Goal: Find specific page/section: Find specific page/section

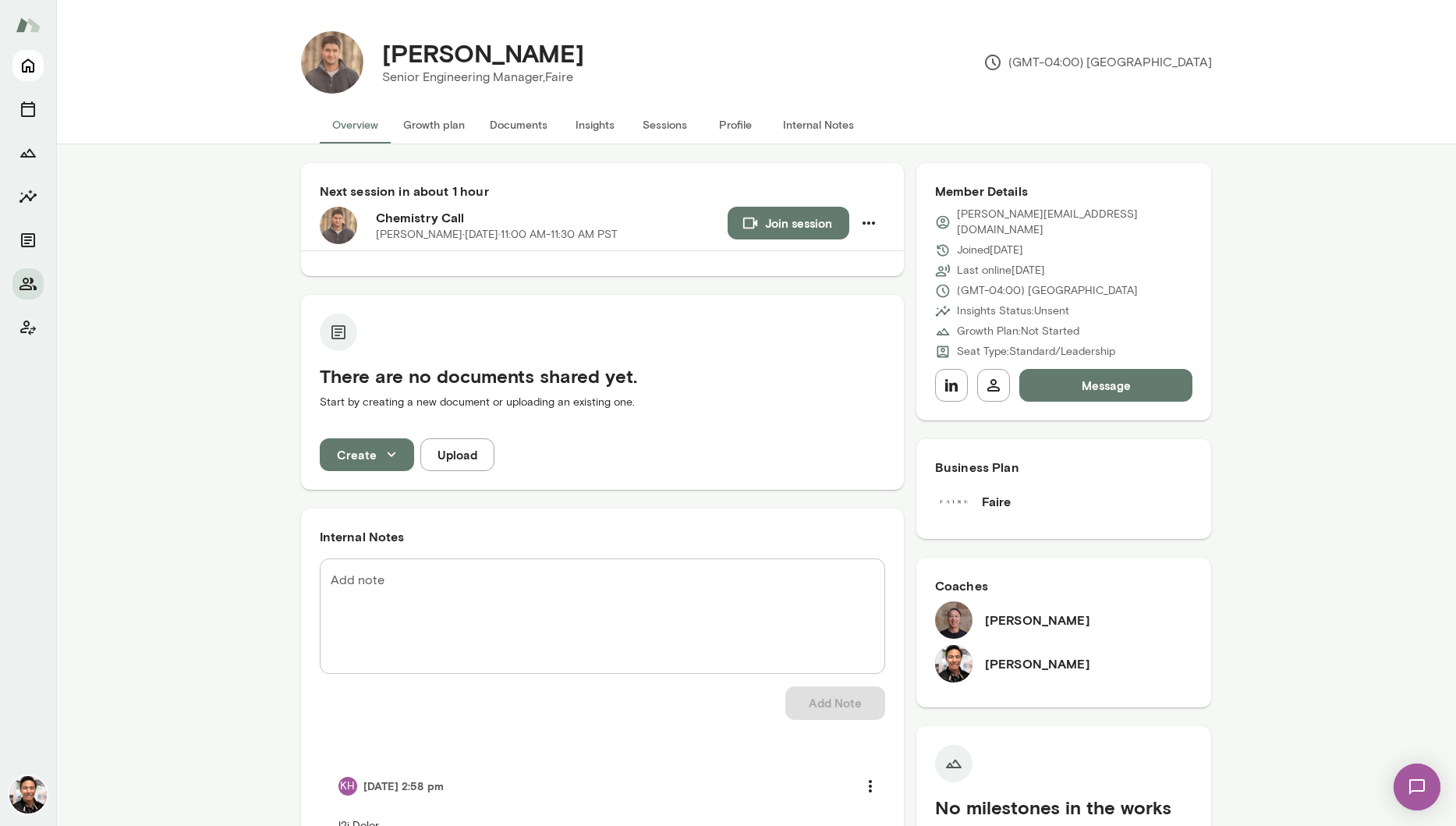
click at [30, 67] on icon "Home" at bounding box center [28, 66] width 13 height 14
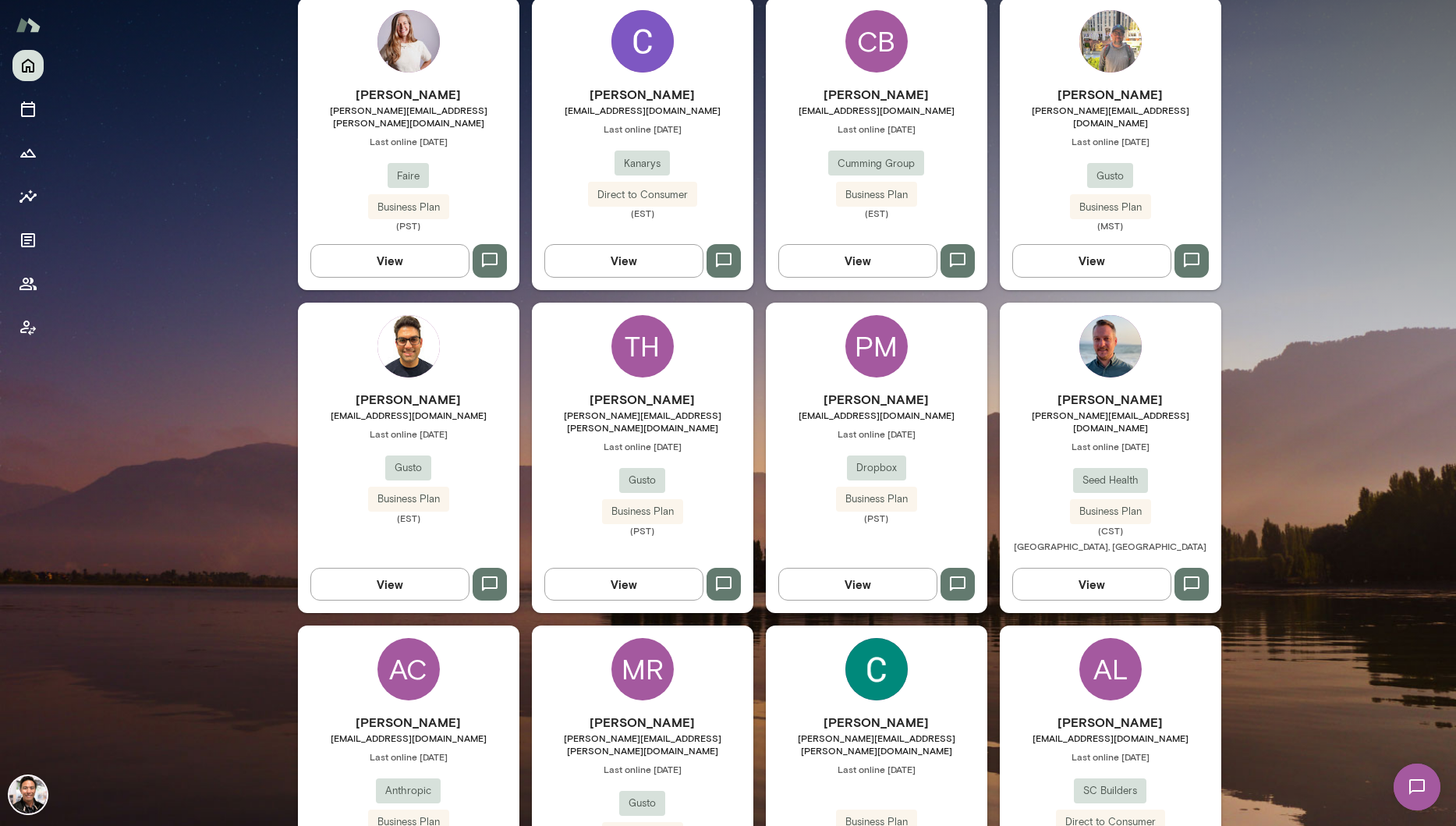
scroll to position [2300, 0]
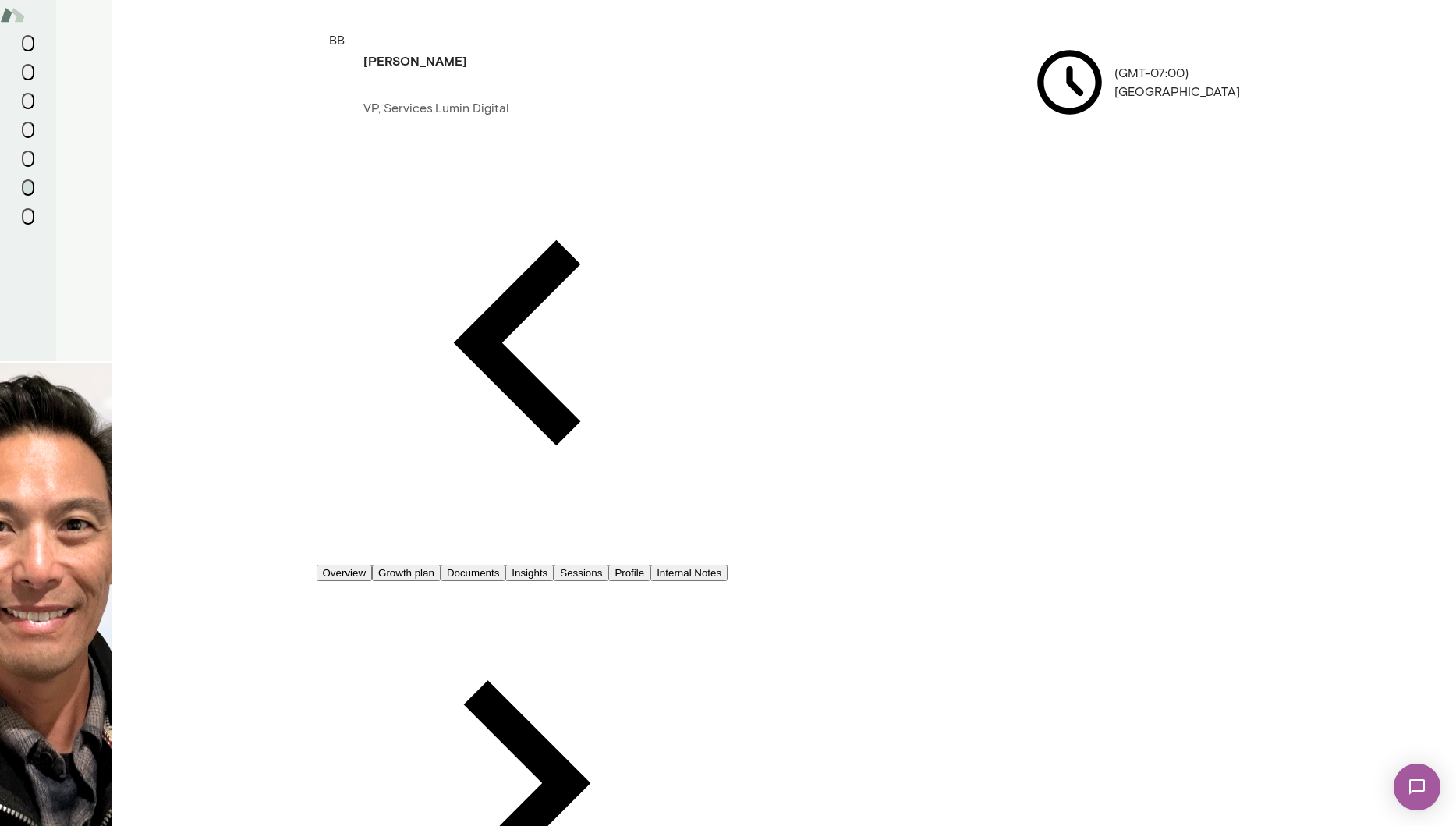
click at [368, 565] on button "Overview" at bounding box center [345, 572] width 56 height 17
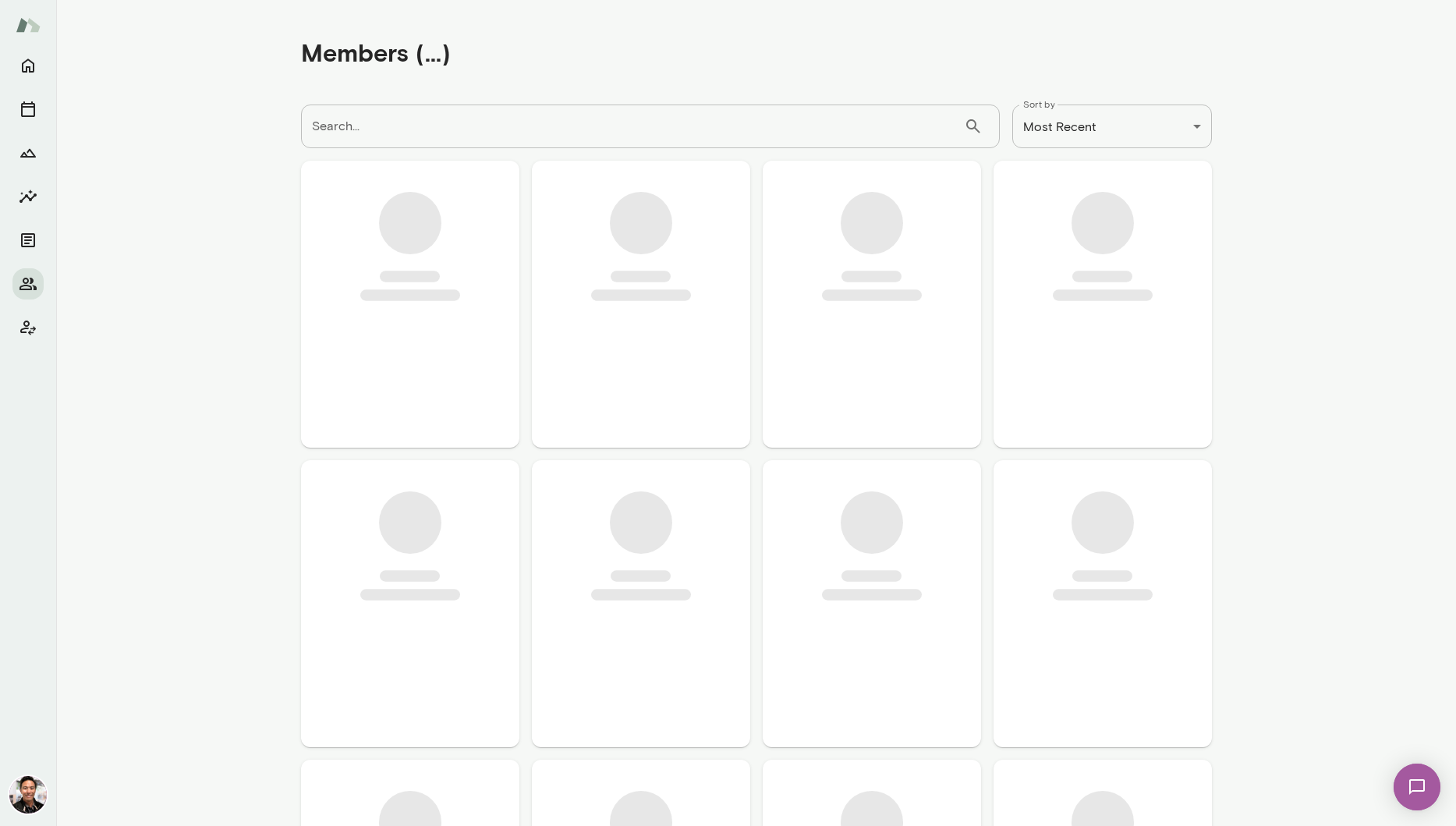
click at [618, 116] on input "Search..." at bounding box center [632, 126] width 663 height 44
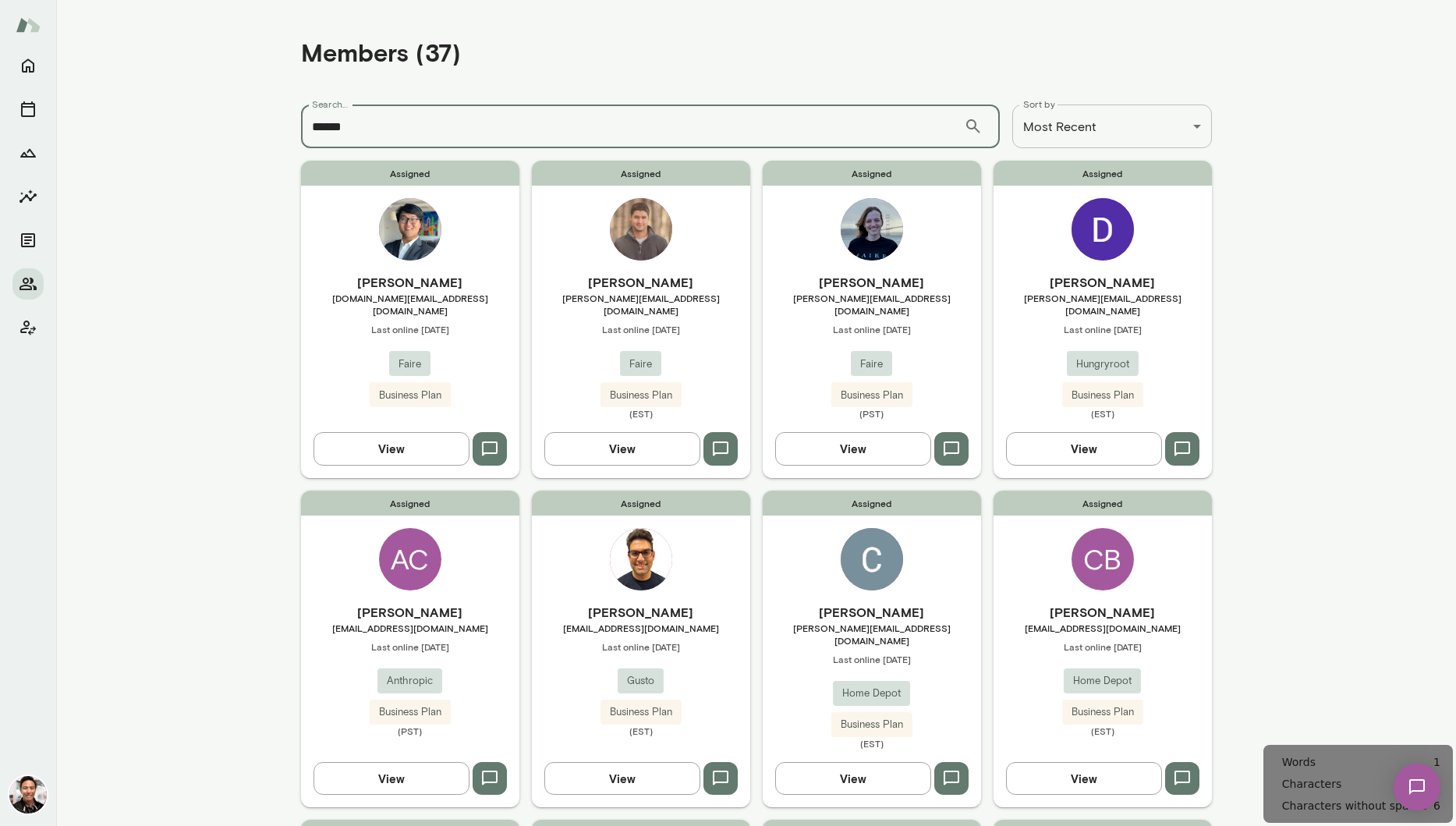
type input "******"
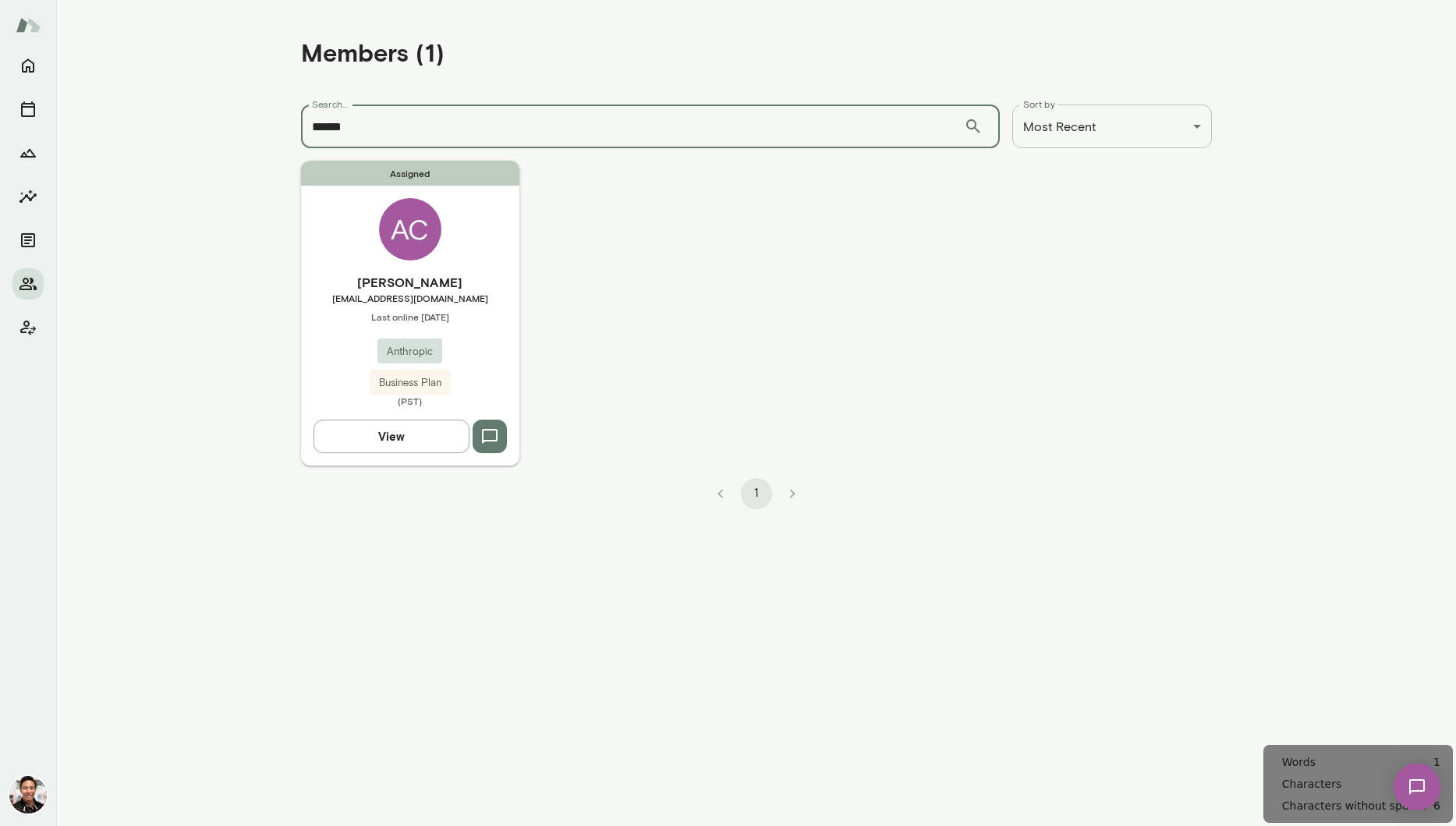
click at [431, 241] on div "AC" at bounding box center [410, 229] width 62 height 62
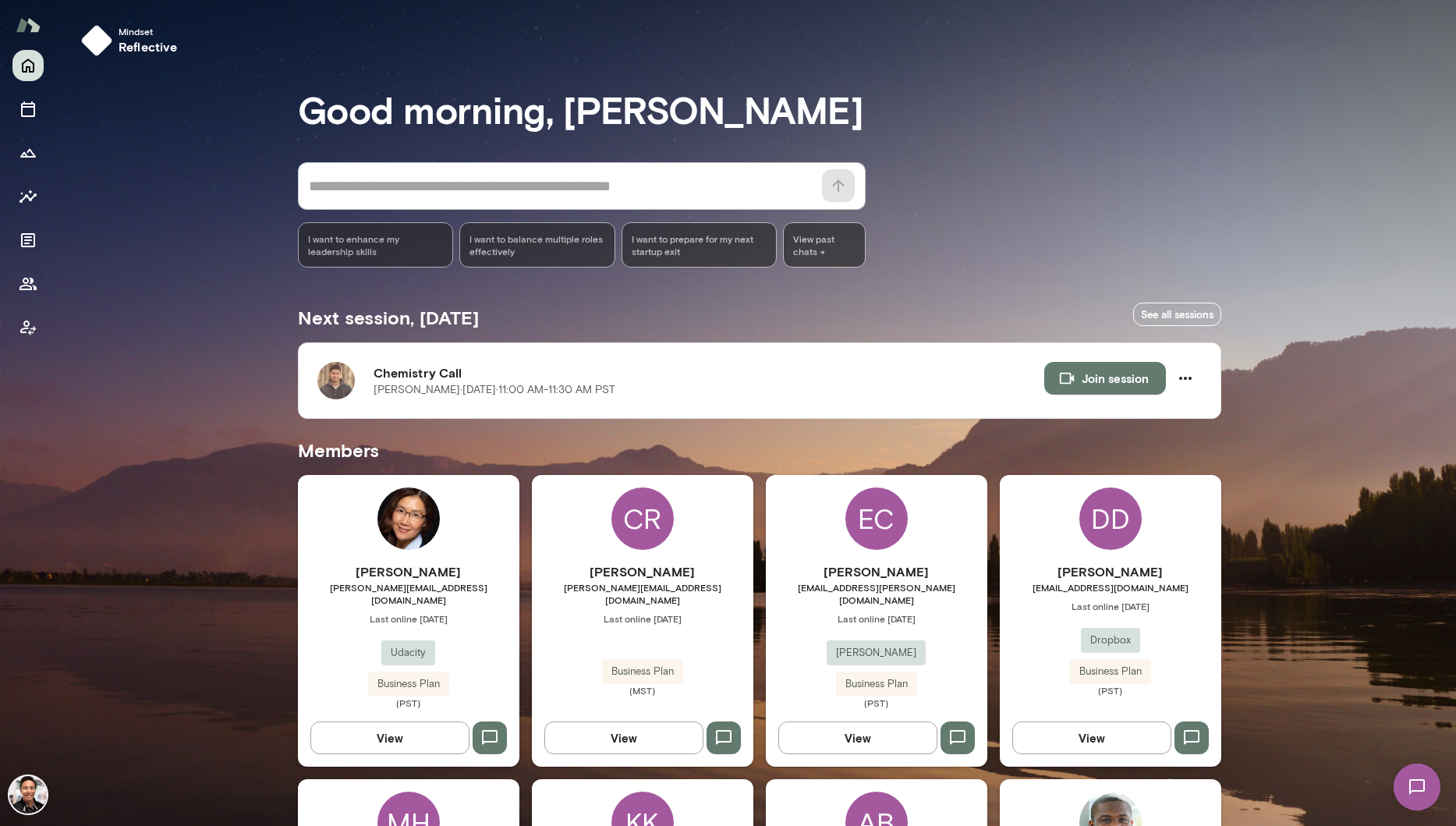
scroll to position [2144, 0]
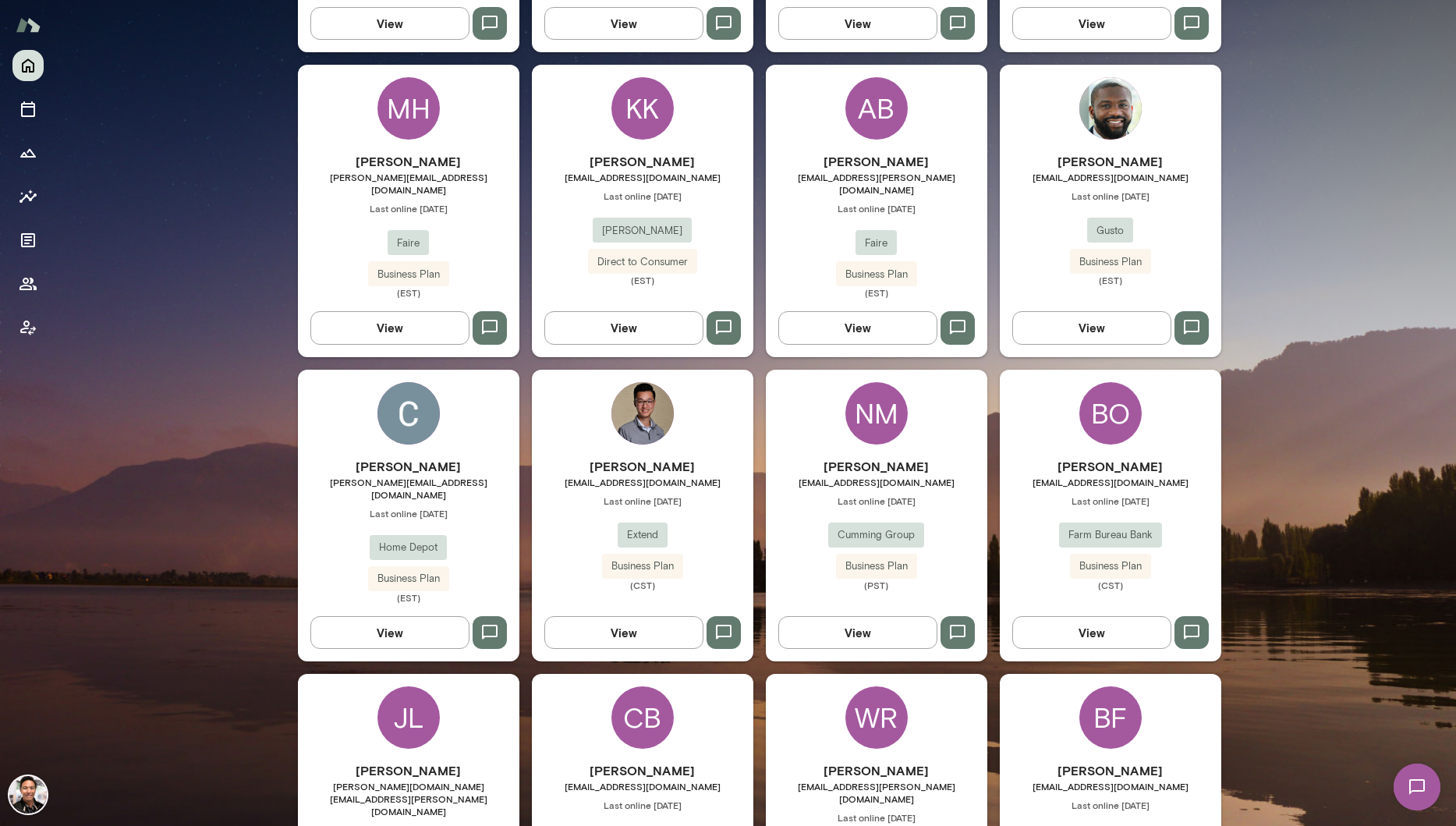
scroll to position [853, 0]
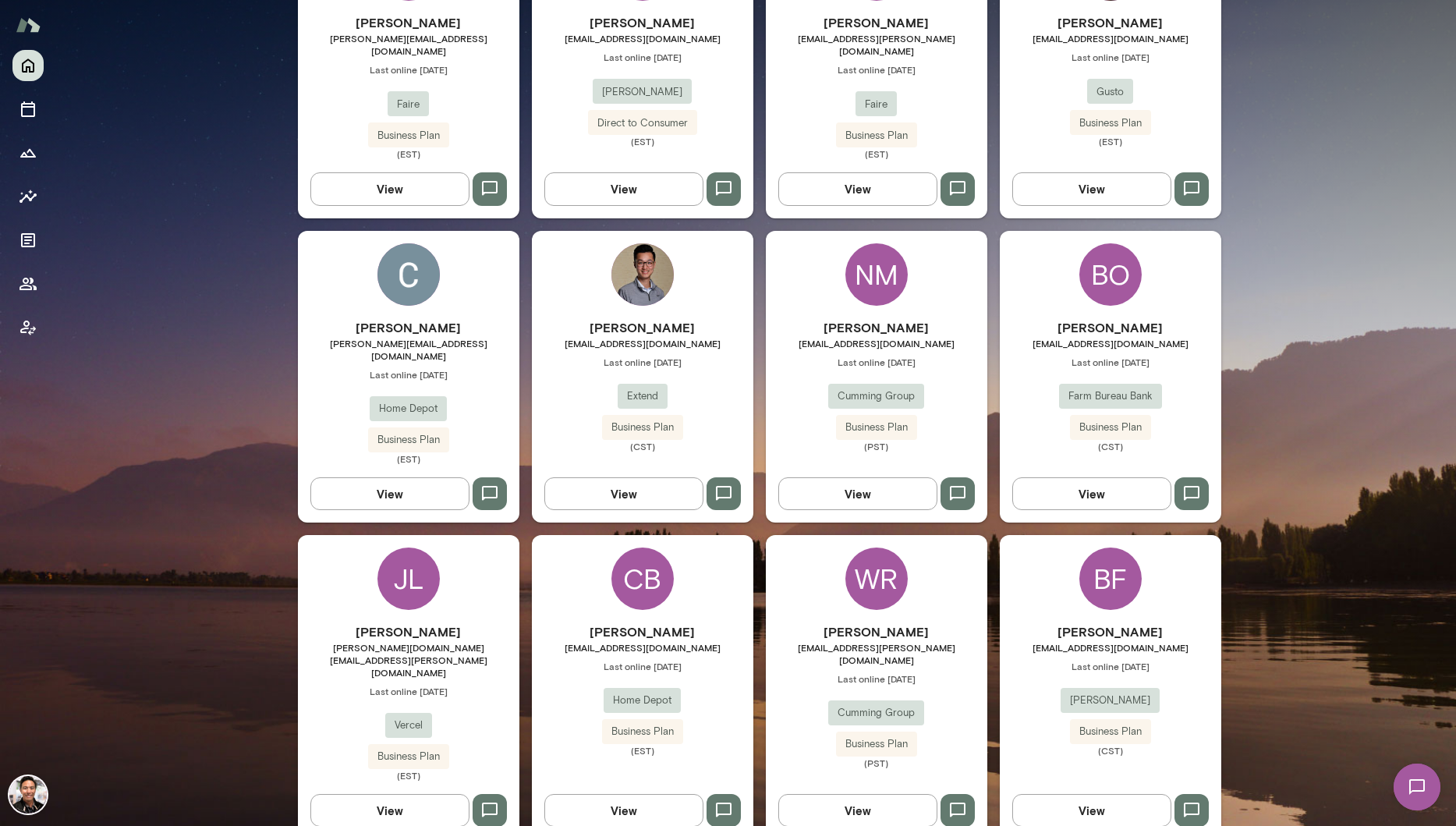
click at [394, 261] on img at bounding box center [408, 274] width 62 height 62
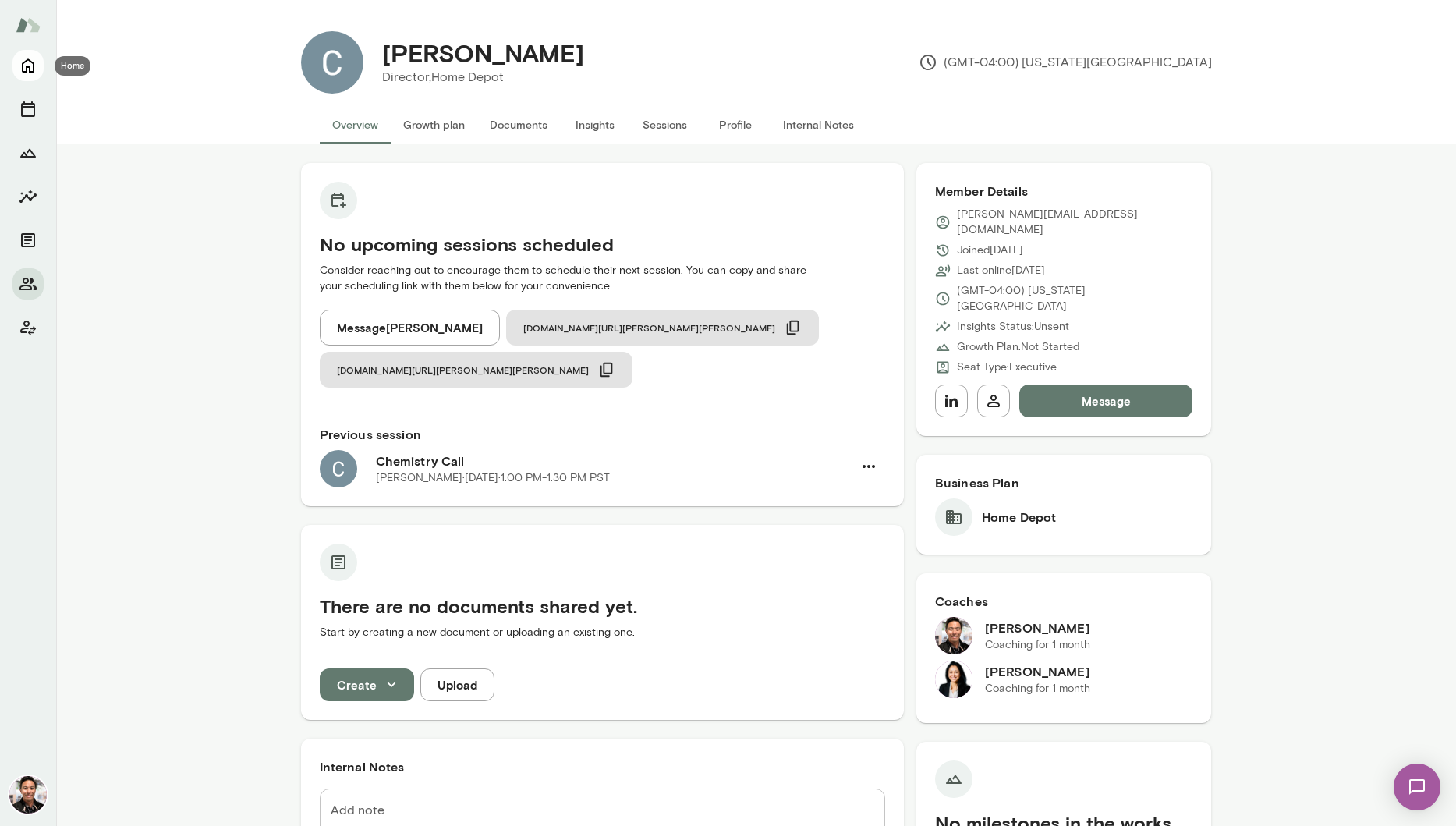
click at [26, 62] on icon "Home" at bounding box center [28, 65] width 19 height 19
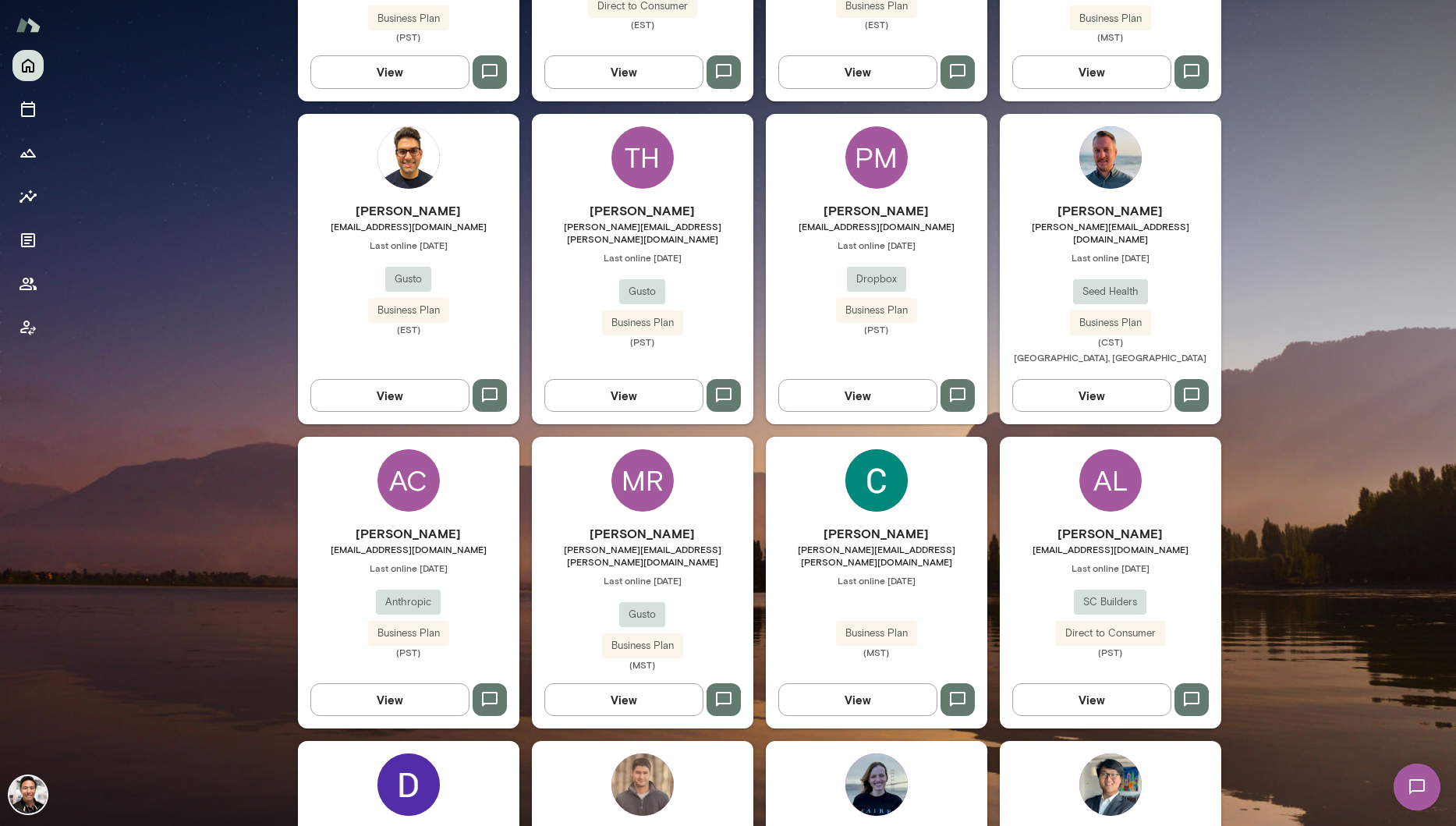
scroll to position [2300, 0]
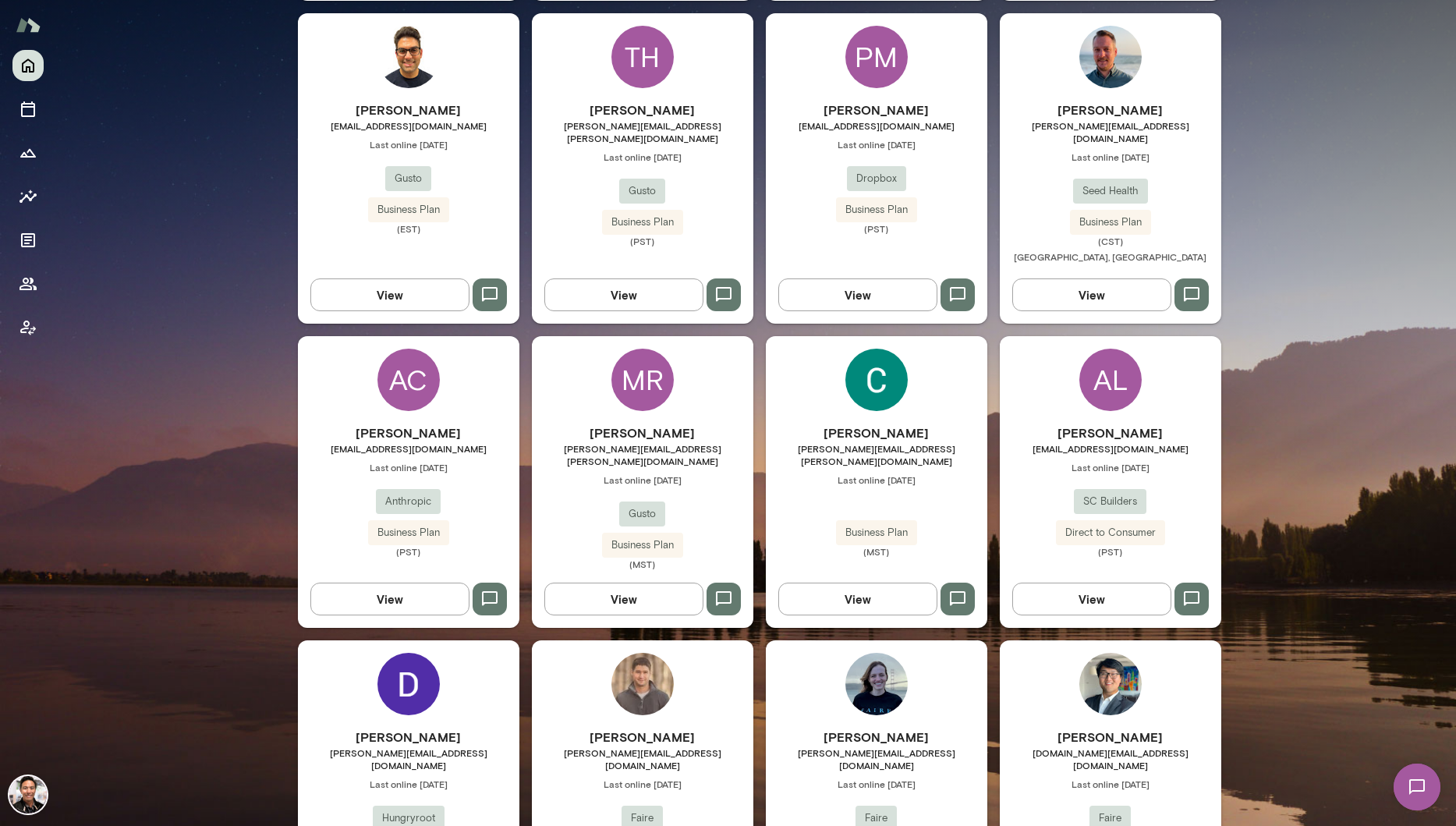
click at [42, 790] on img at bounding box center [28, 794] width 38 height 38
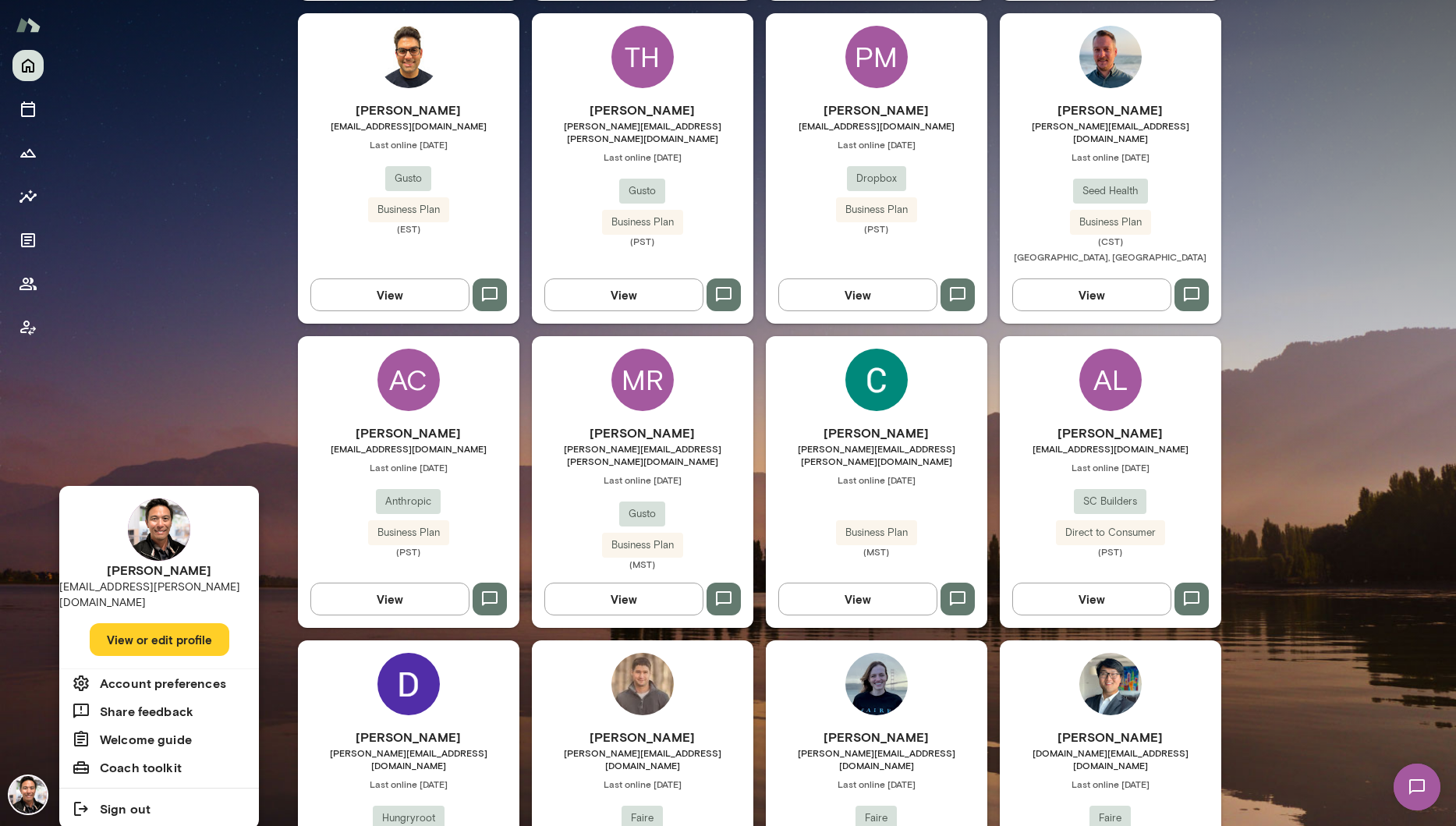
click at [130, 623] on button "View or edit profile" at bounding box center [159, 639] width 140 height 33
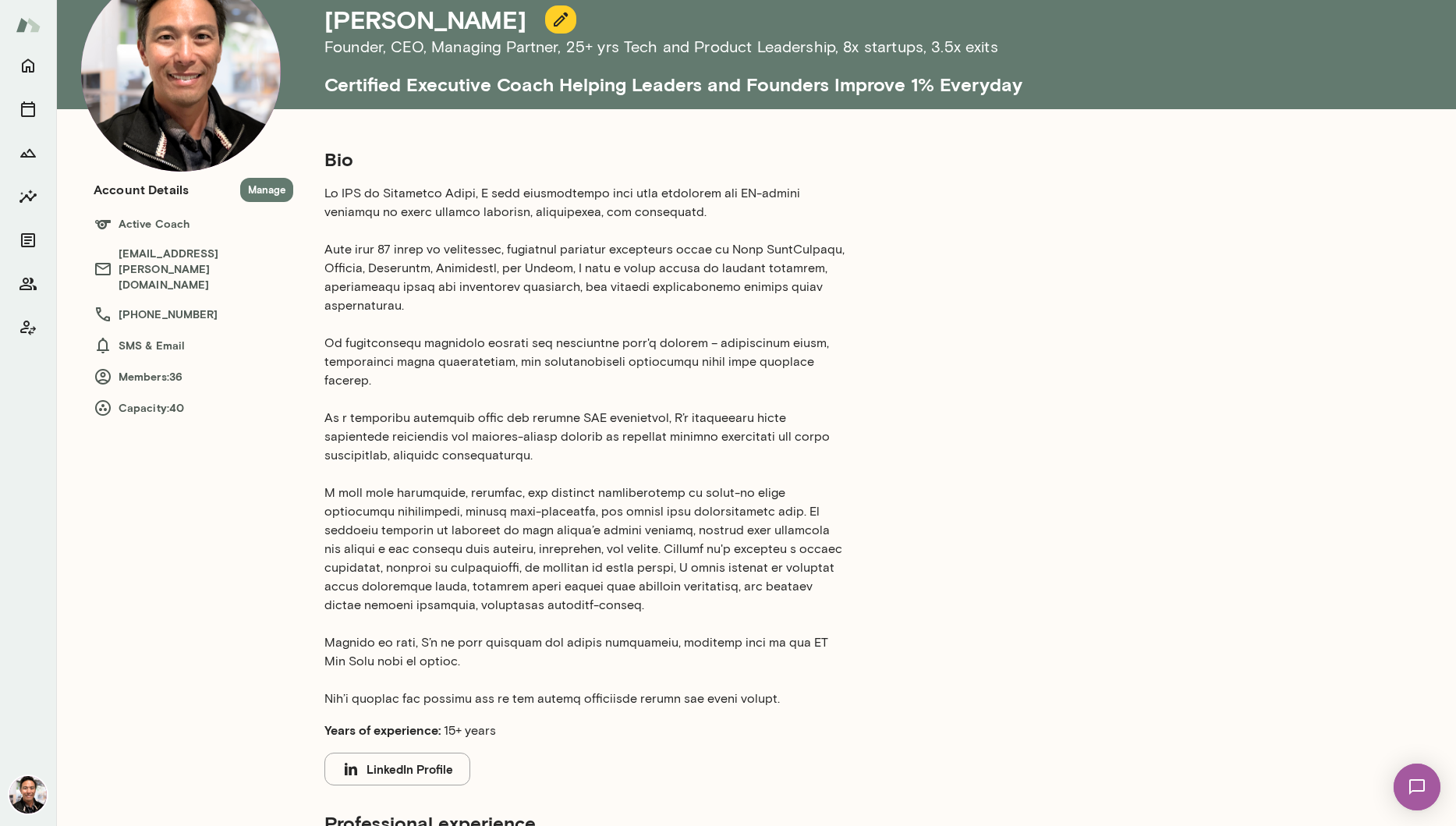
scroll to position [75, 0]
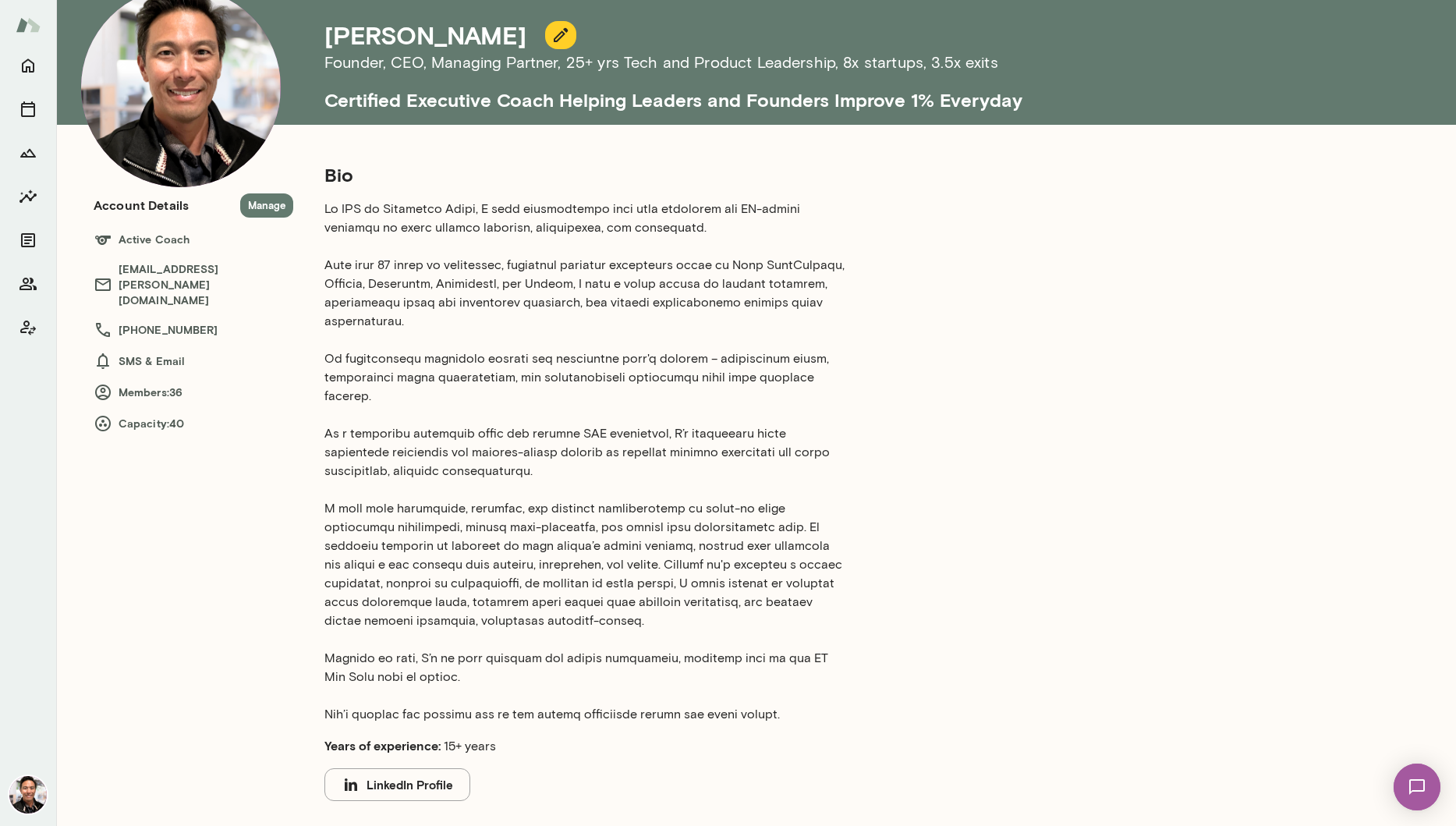
click at [32, 785] on img at bounding box center [28, 794] width 38 height 38
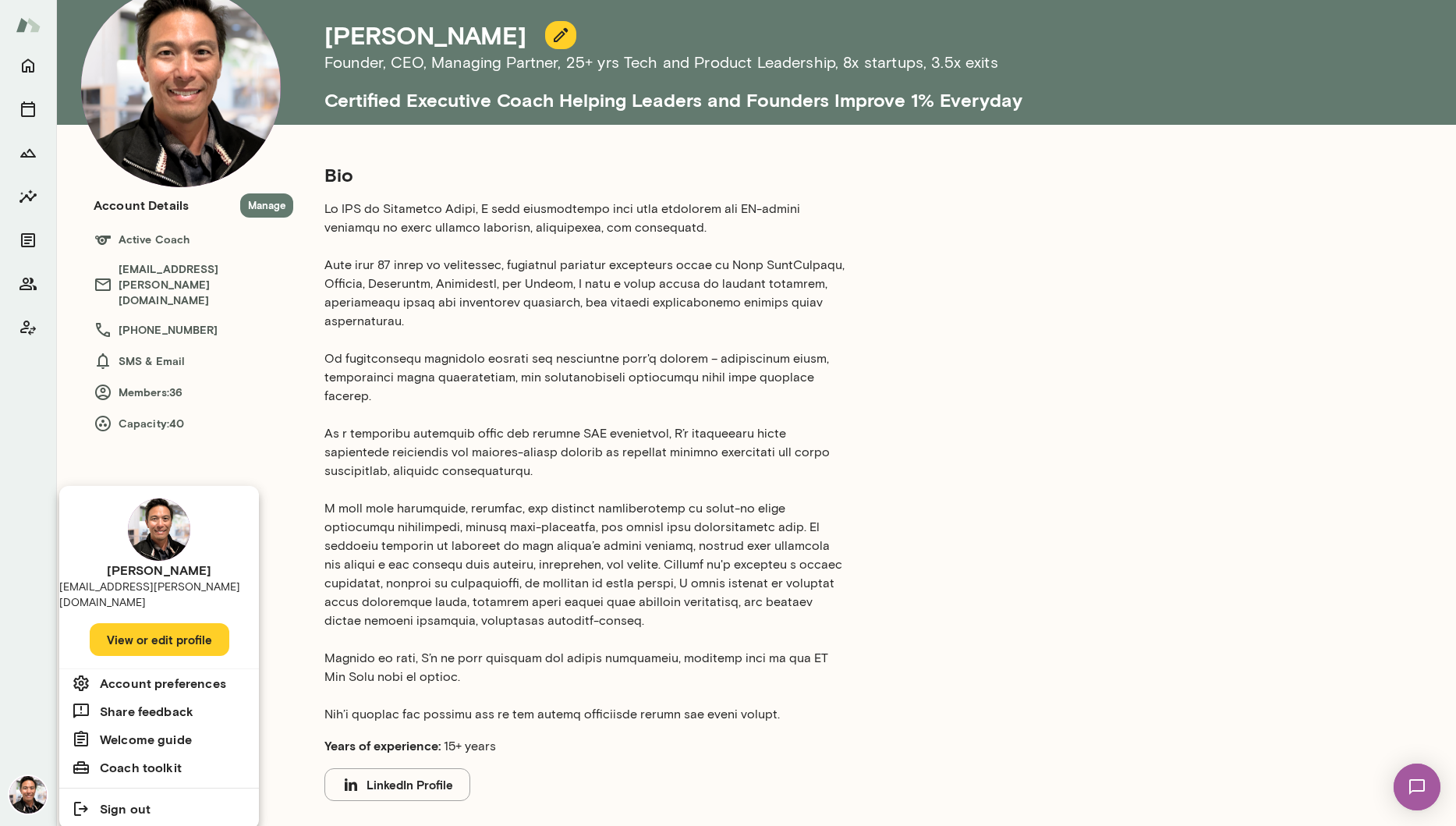
click at [274, 397] on div at bounding box center [728, 413] width 1456 height 826
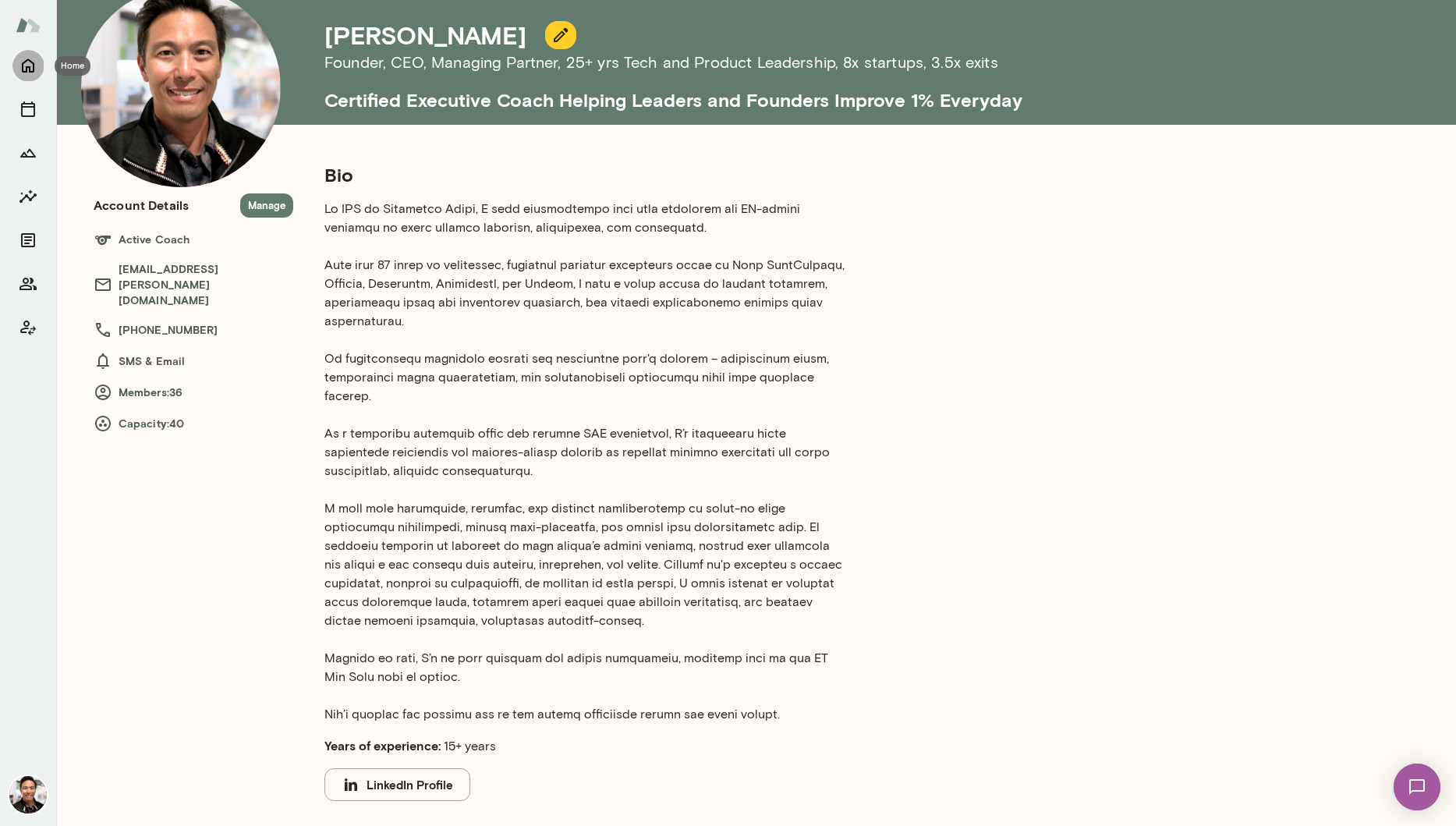
click at [35, 66] on icon "Home" at bounding box center [28, 65] width 19 height 19
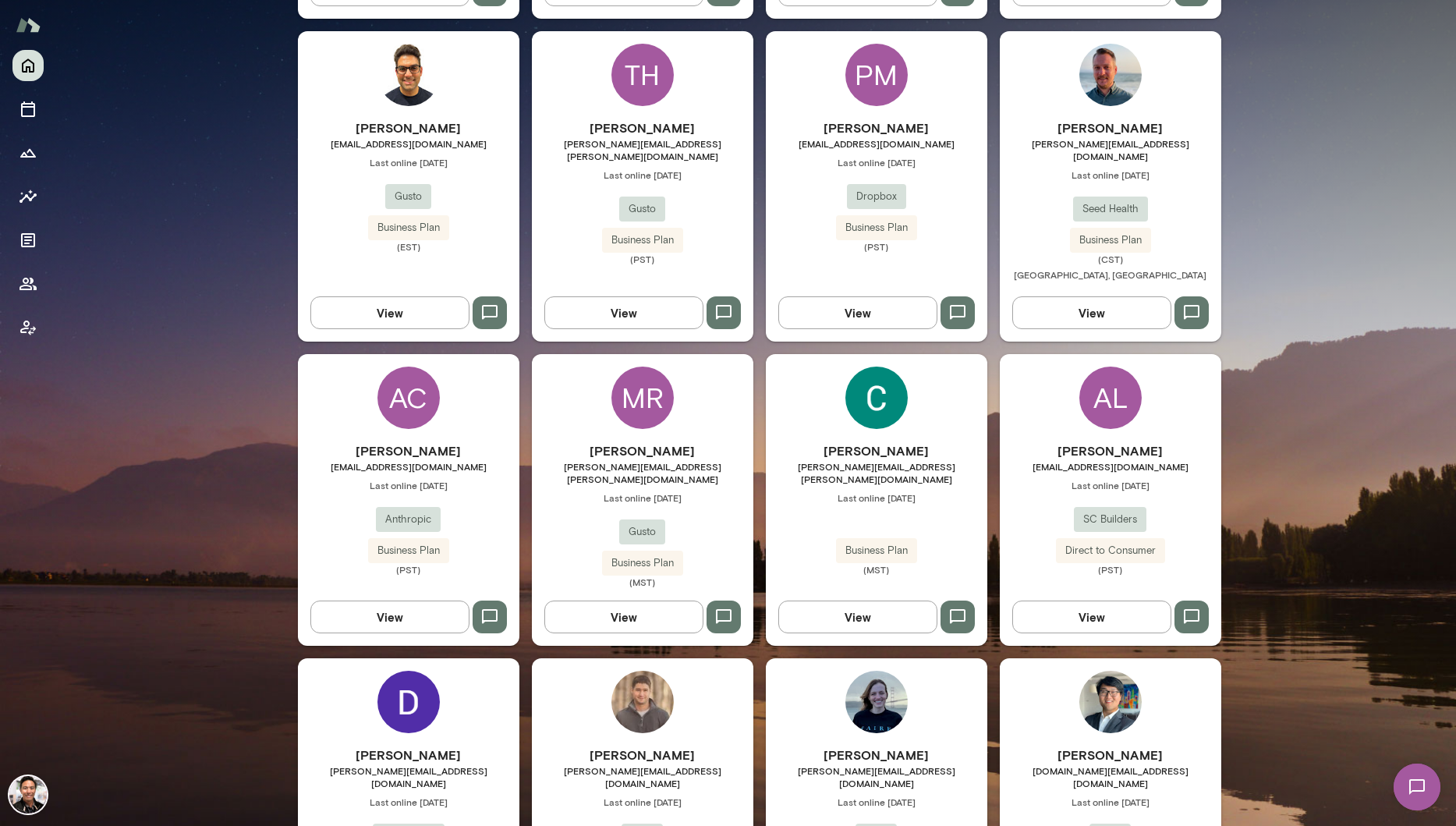
scroll to position [2300, 0]
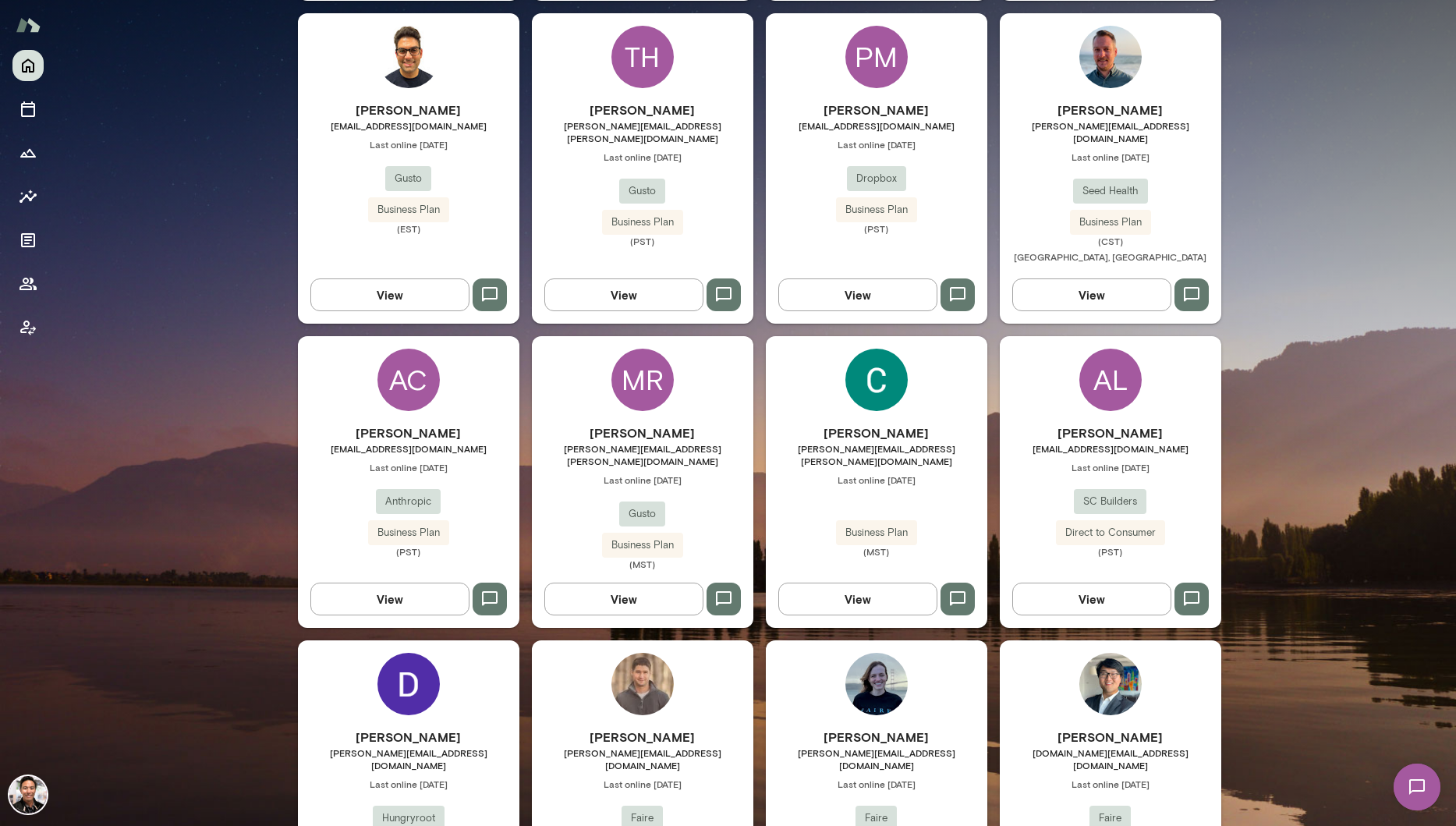
click at [460, 640] on div "Dwayne Searwar dwayne@hungryroot.com Last online September 30 Hungryroot Busine…" at bounding box center [409, 785] width 222 height 291
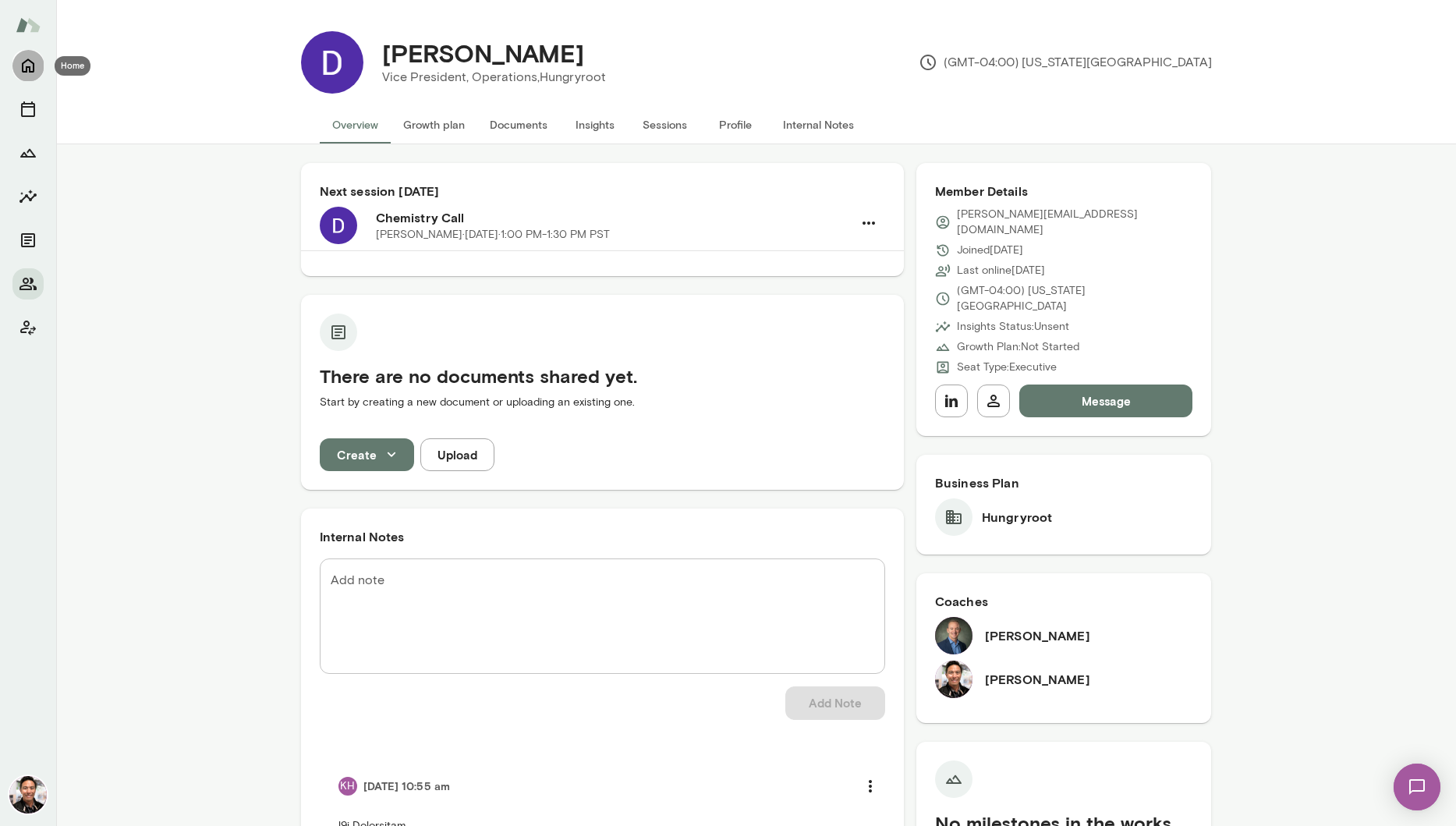
click at [29, 64] on icon "Home" at bounding box center [28, 65] width 19 height 19
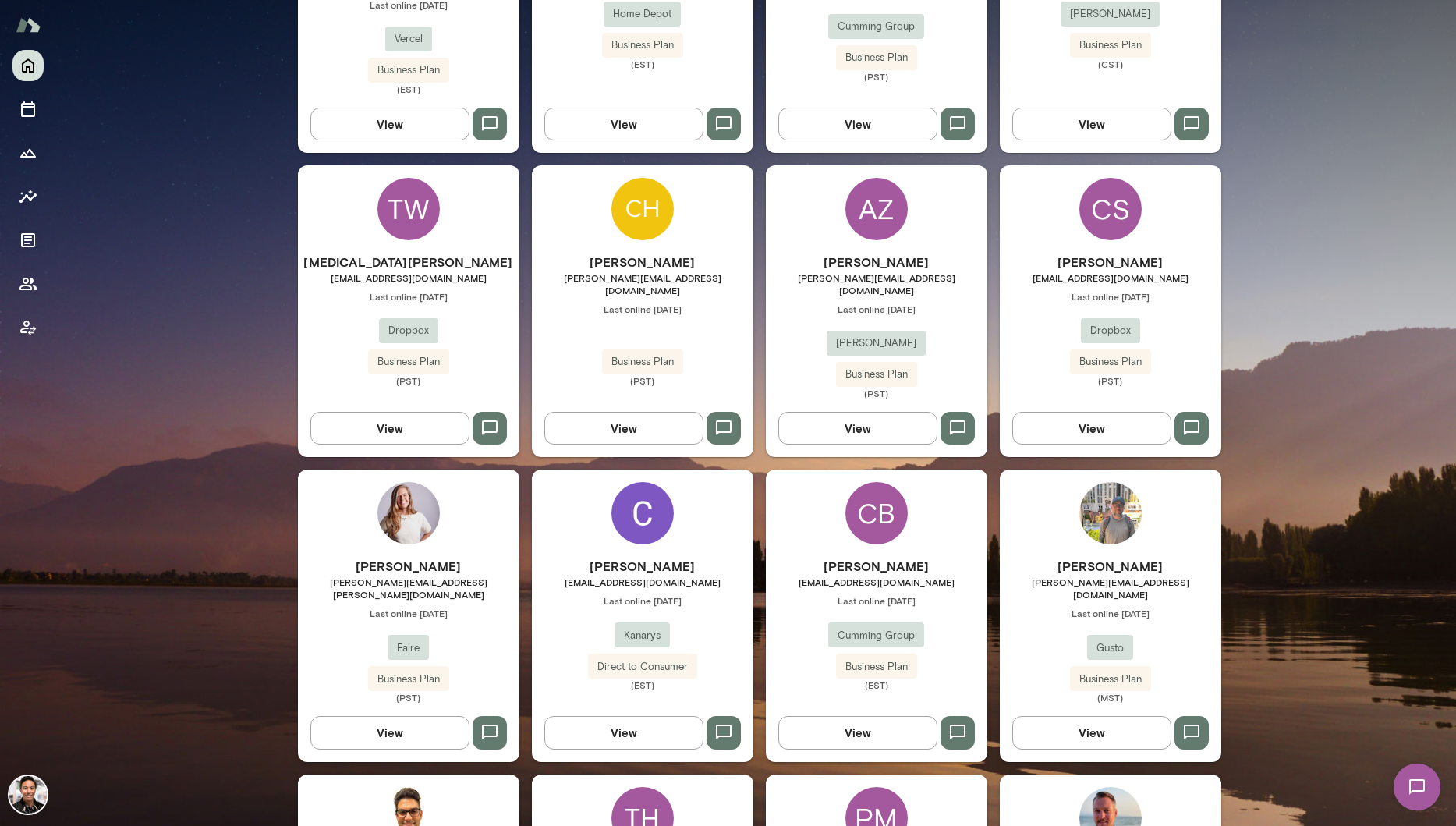
scroll to position [2300, 0]
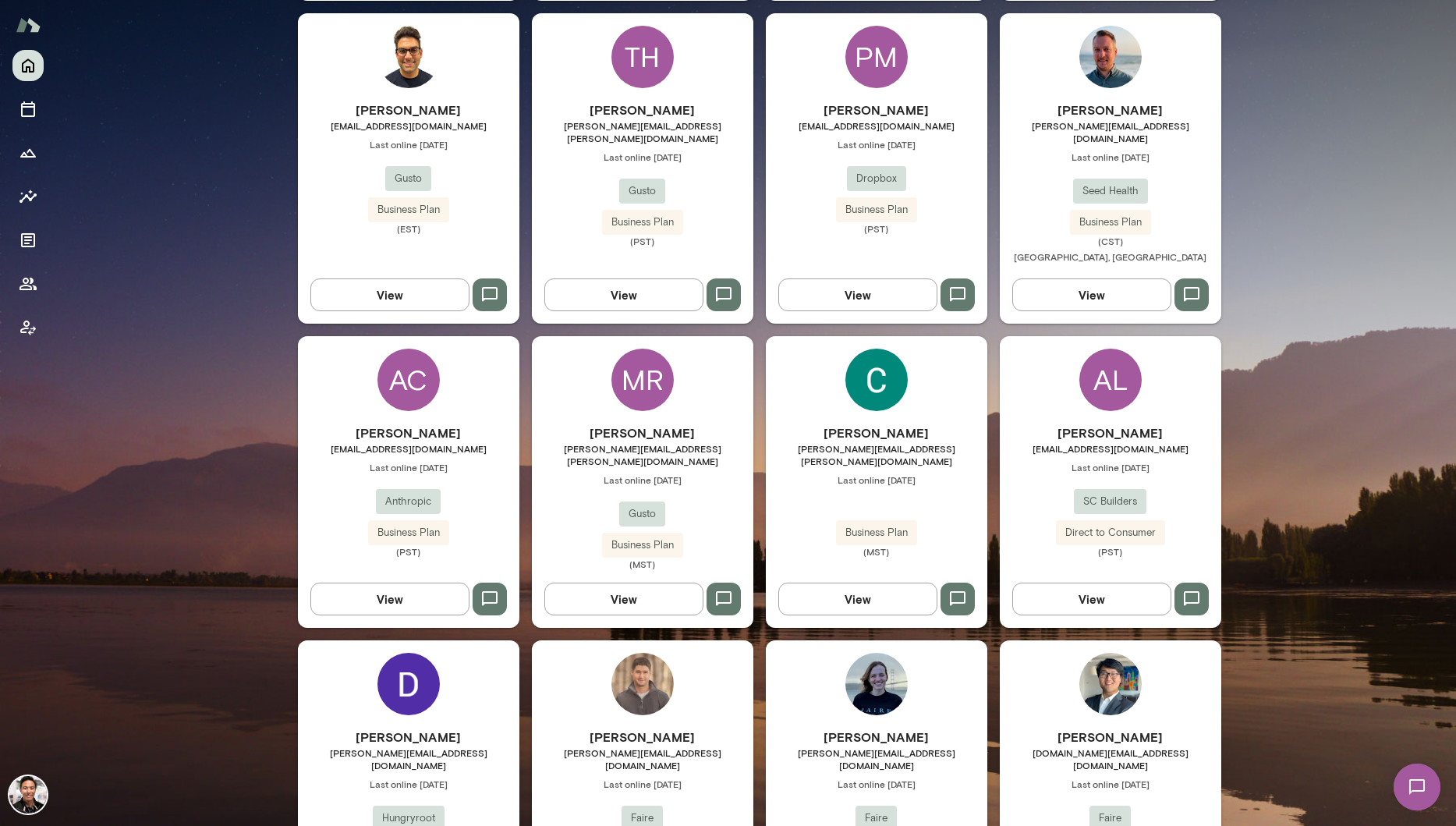
click at [870, 653] on img at bounding box center [876, 683] width 62 height 62
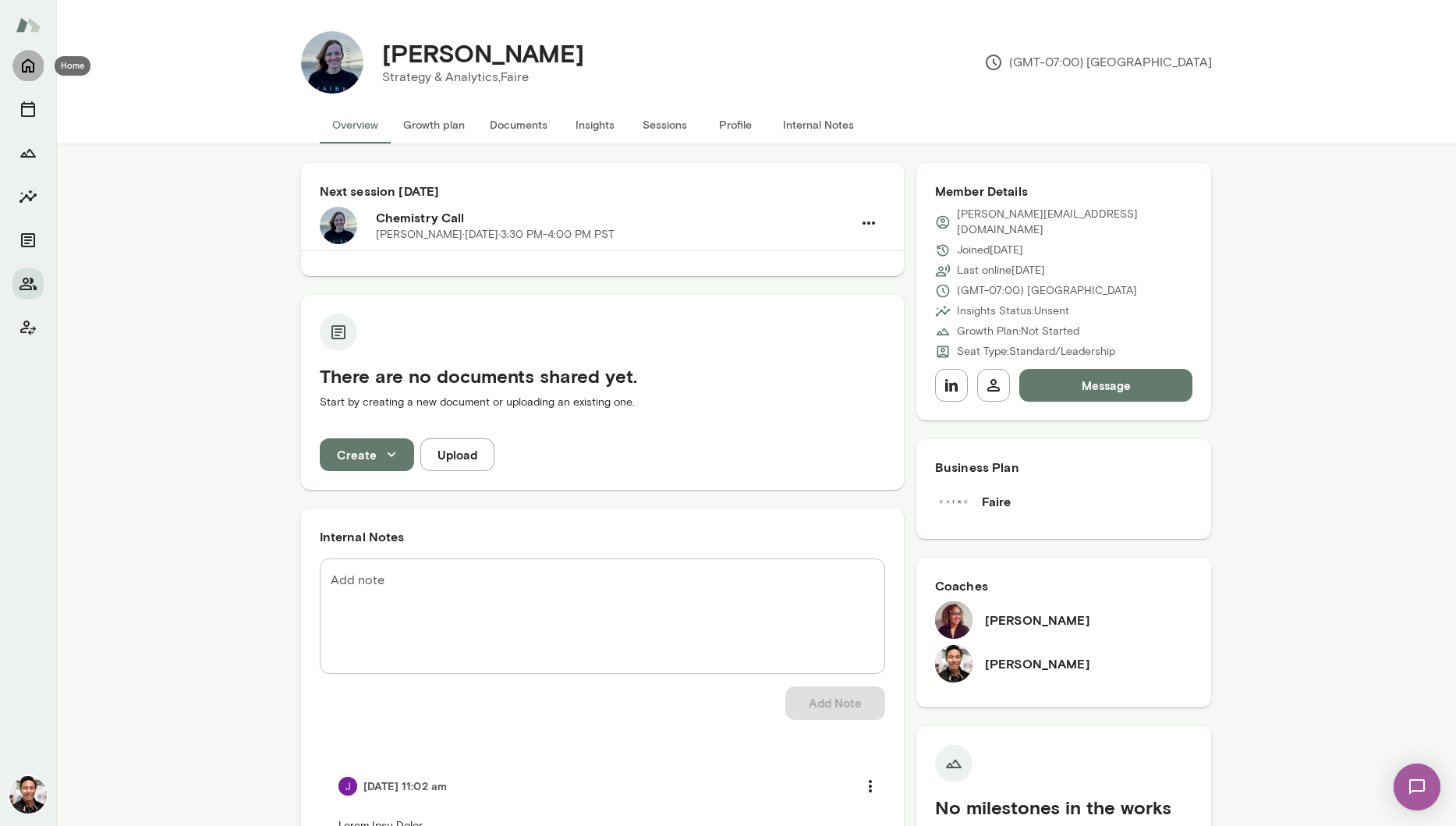
click at [29, 63] on icon "Home" at bounding box center [28, 65] width 19 height 19
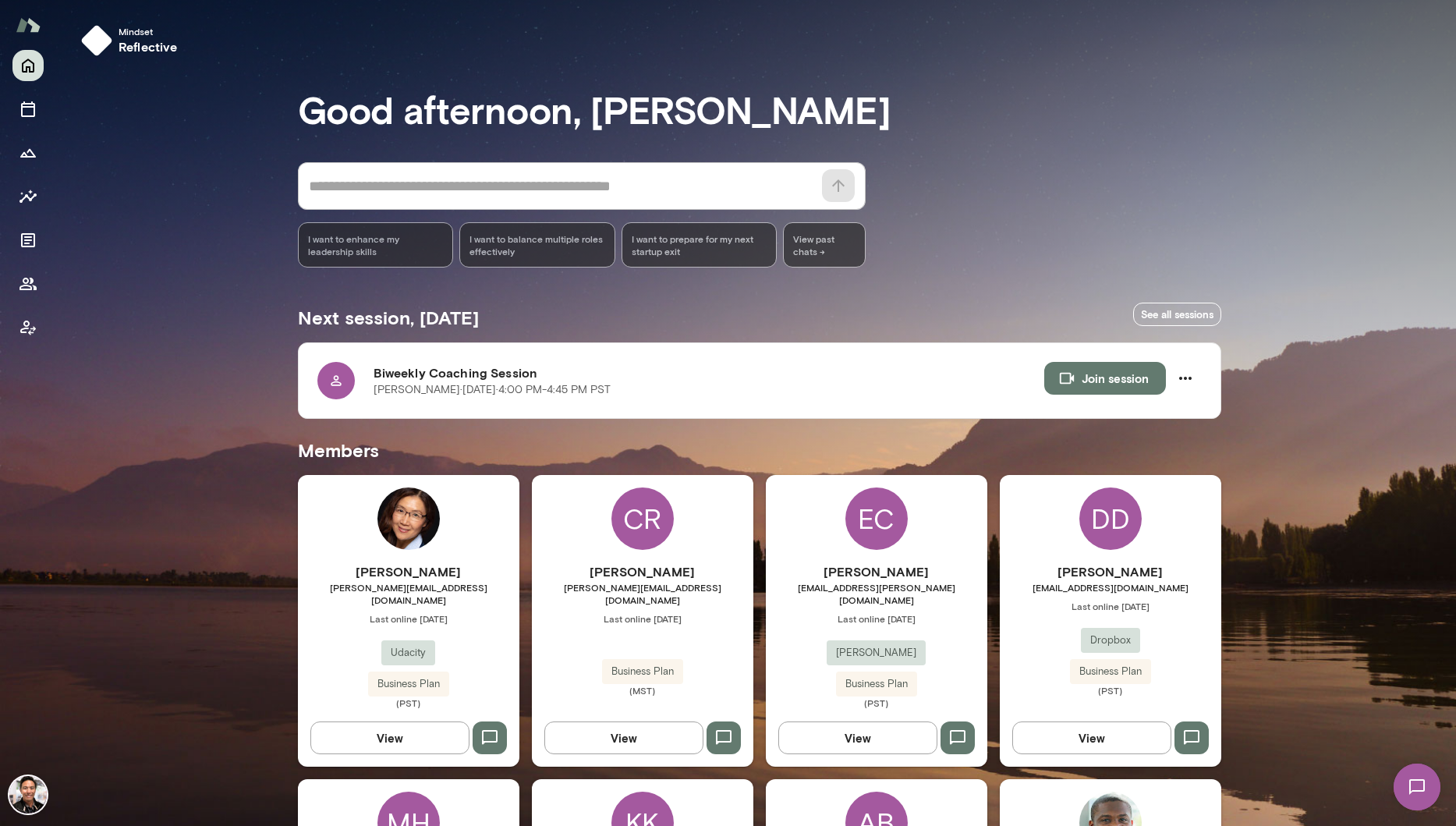
scroll to position [1034, 0]
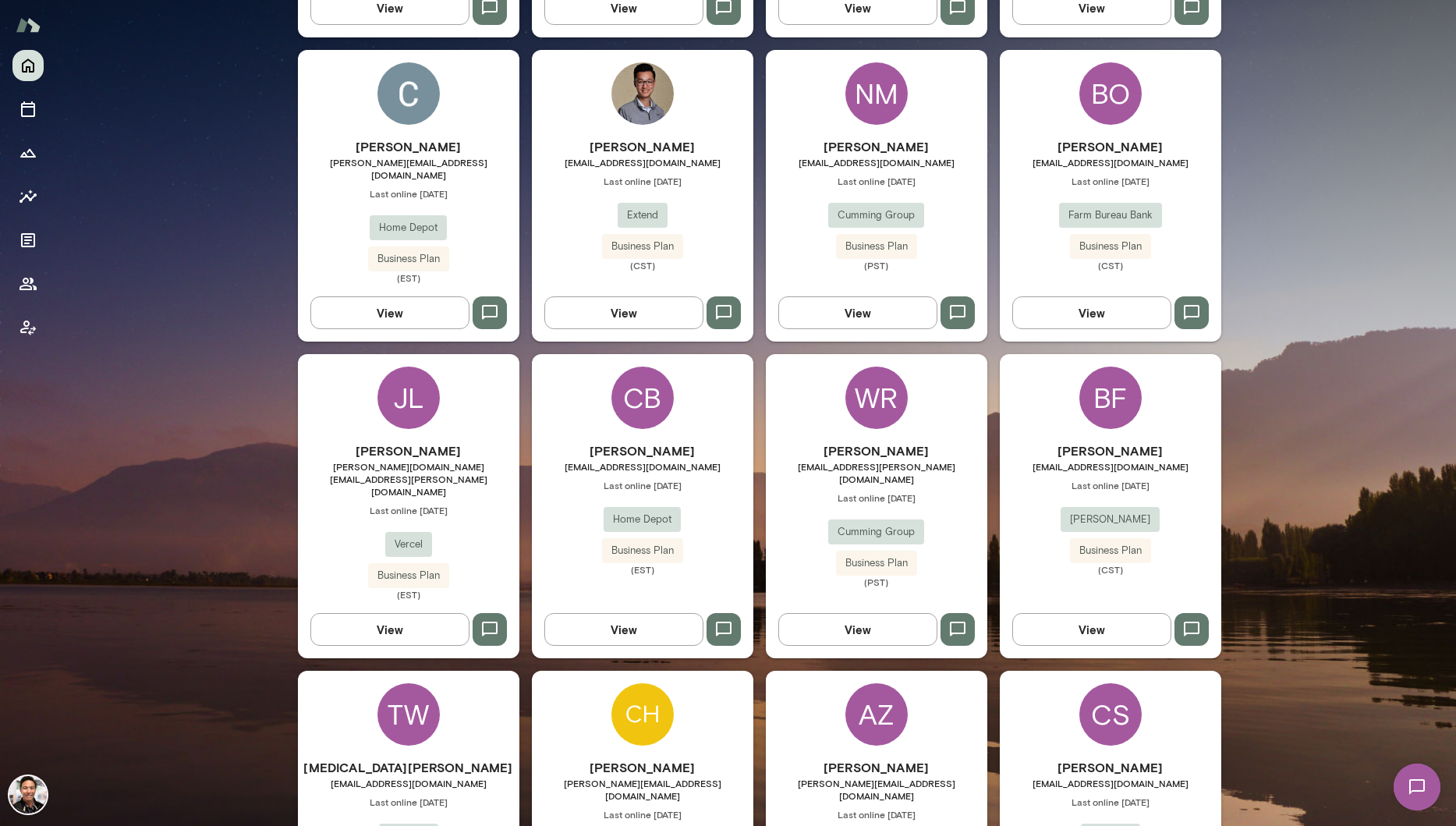
click at [854, 366] on div "WR" at bounding box center [876, 397] width 62 height 62
